Goal: Contribute content: Add original content to the website for others to see

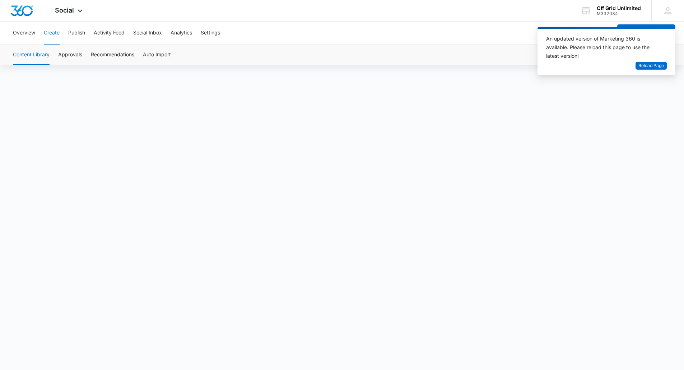
click at [469, 45] on div "Content Library Approvals Recommendations Auto Import" at bounding box center [342, 55] width 667 height 20
click at [649, 65] on span "Reload Page" at bounding box center [652, 66] width 26 height 7
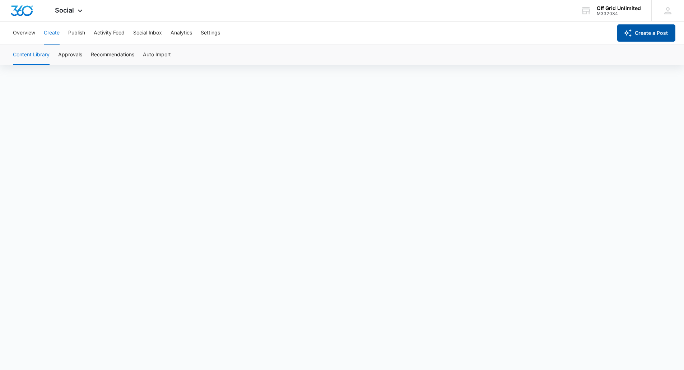
click at [622, 28] on button "Create a Post" at bounding box center [647, 32] width 58 height 17
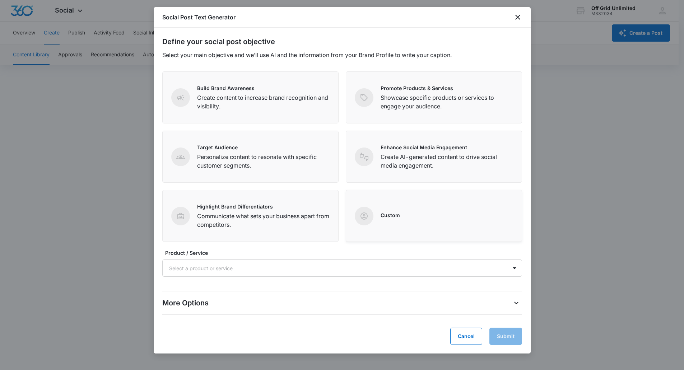
click at [401, 231] on div "Custom" at bounding box center [434, 216] width 176 height 52
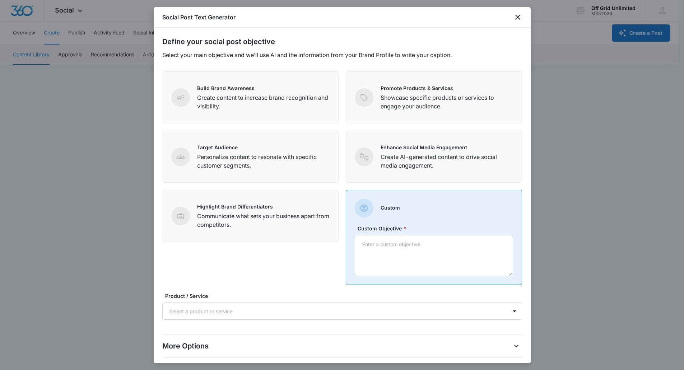
scroll to position [33, 0]
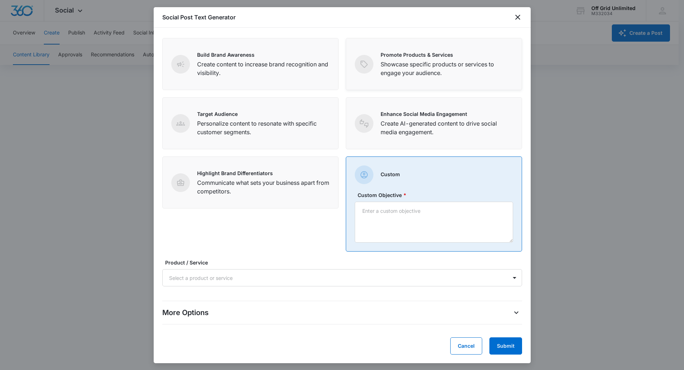
click at [422, 70] on p "Showcase specific products or services to engage your audience." at bounding box center [447, 68] width 133 height 17
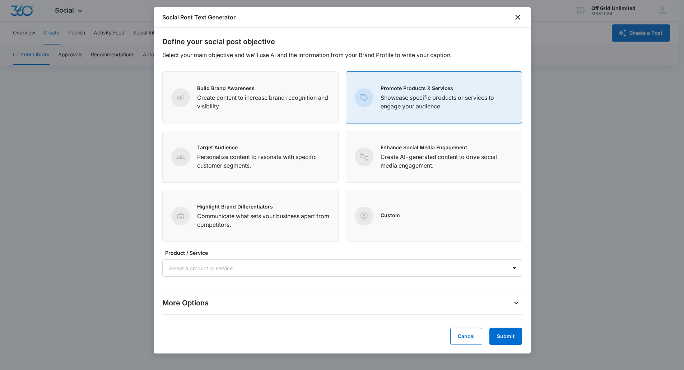
scroll to position [0, 0]
click at [508, 340] on button "Submit" at bounding box center [506, 336] width 33 height 17
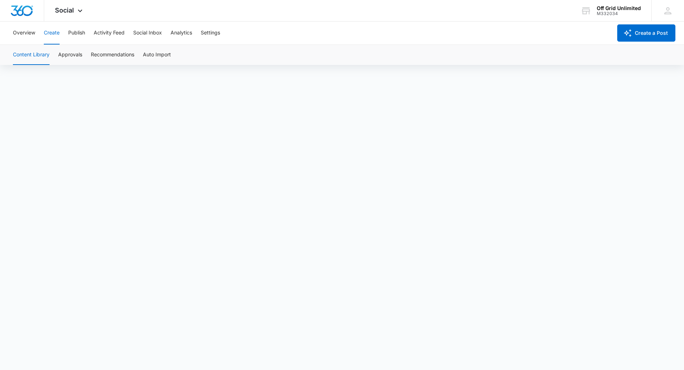
scroll to position [5, 0]
